Goal: Register for event/course

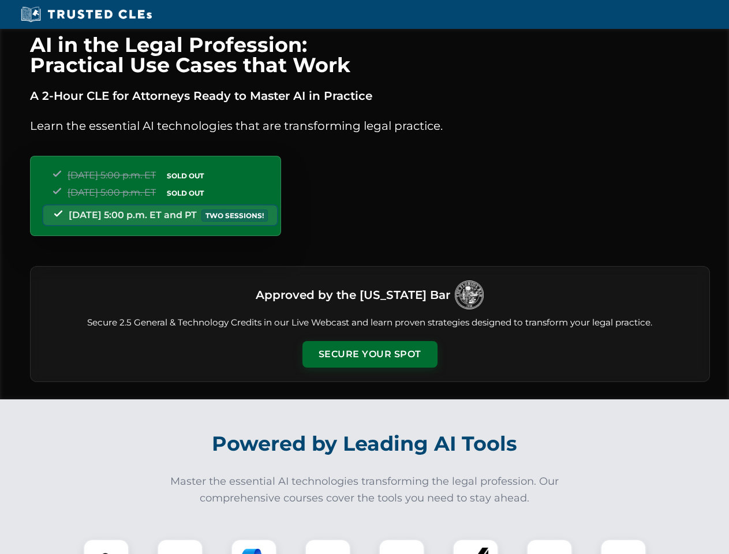
click at [370, 355] on button "Secure Your Spot" at bounding box center [370, 354] width 135 height 27
click at [106, 547] on img at bounding box center [106, 562] width 33 height 33
click at [180, 547] on div at bounding box center [180, 562] width 46 height 46
